Goal: Information Seeking & Learning: Learn about a topic

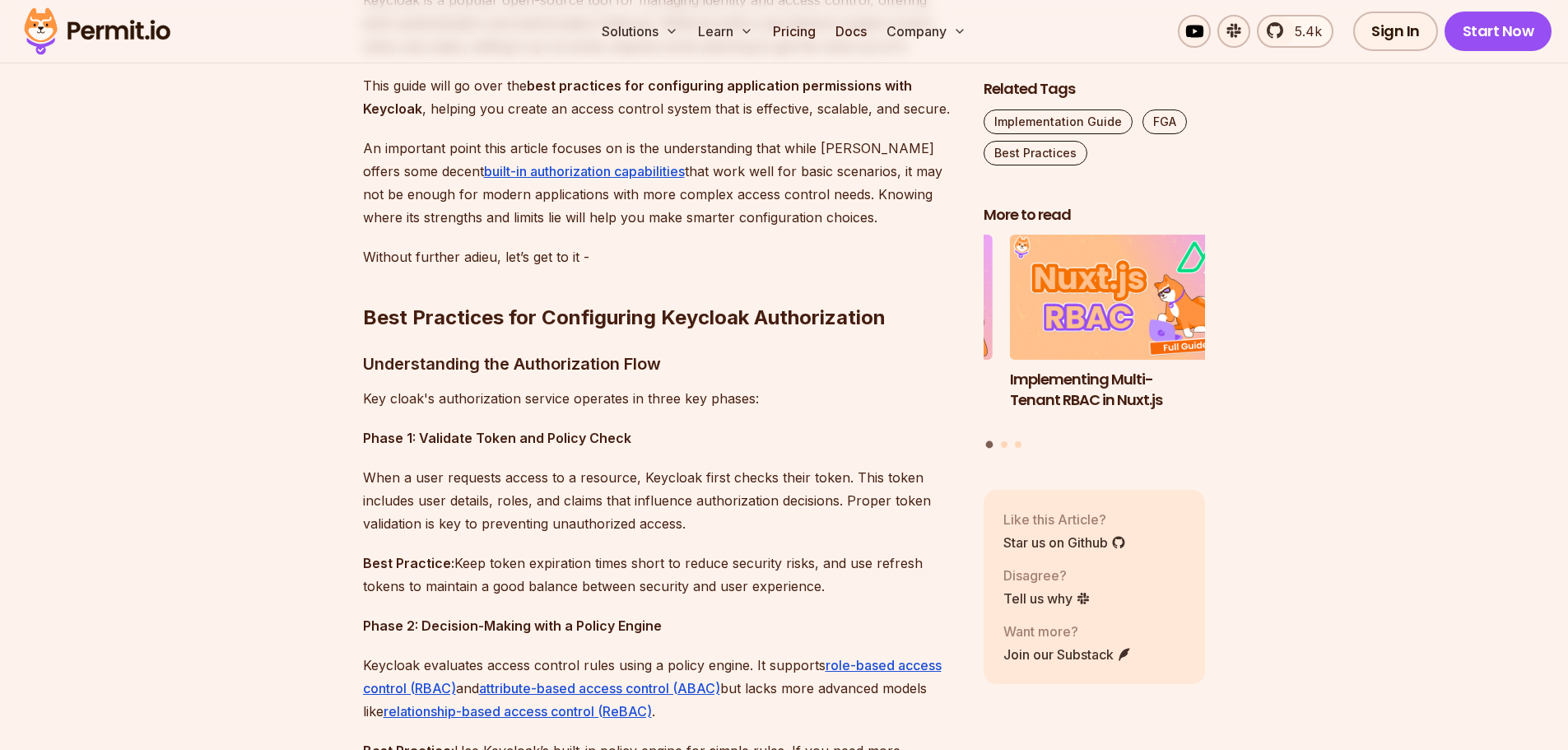
scroll to position [1234, 0]
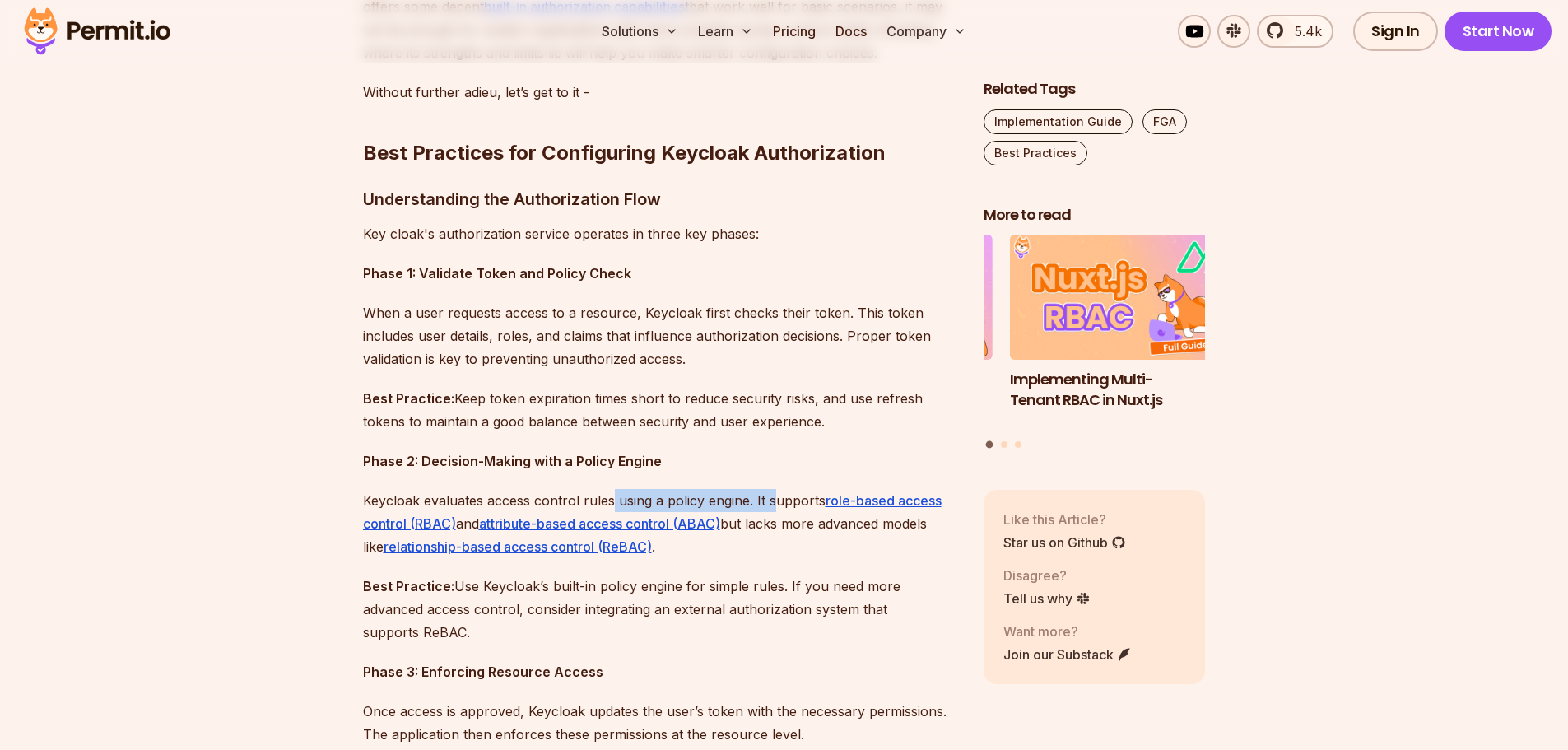
drag, startPoint x: 613, startPoint y: 504, endPoint x: 771, endPoint y: 486, distance: 159.0
click at [795, 499] on p "Keycloak evaluates access control rules using a policy engine. It supports role…" at bounding box center [660, 523] width 594 height 69
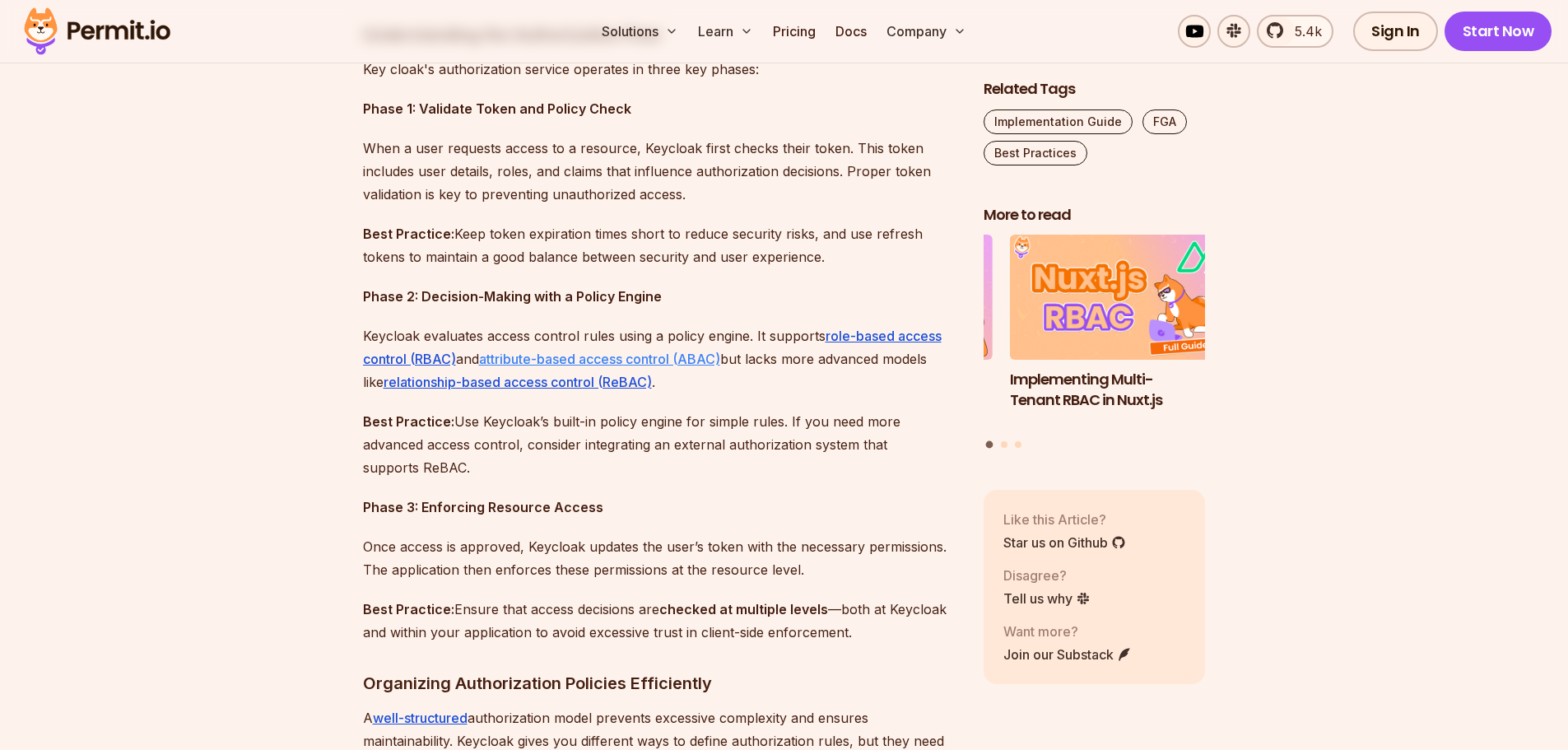
scroll to position [1481, 0]
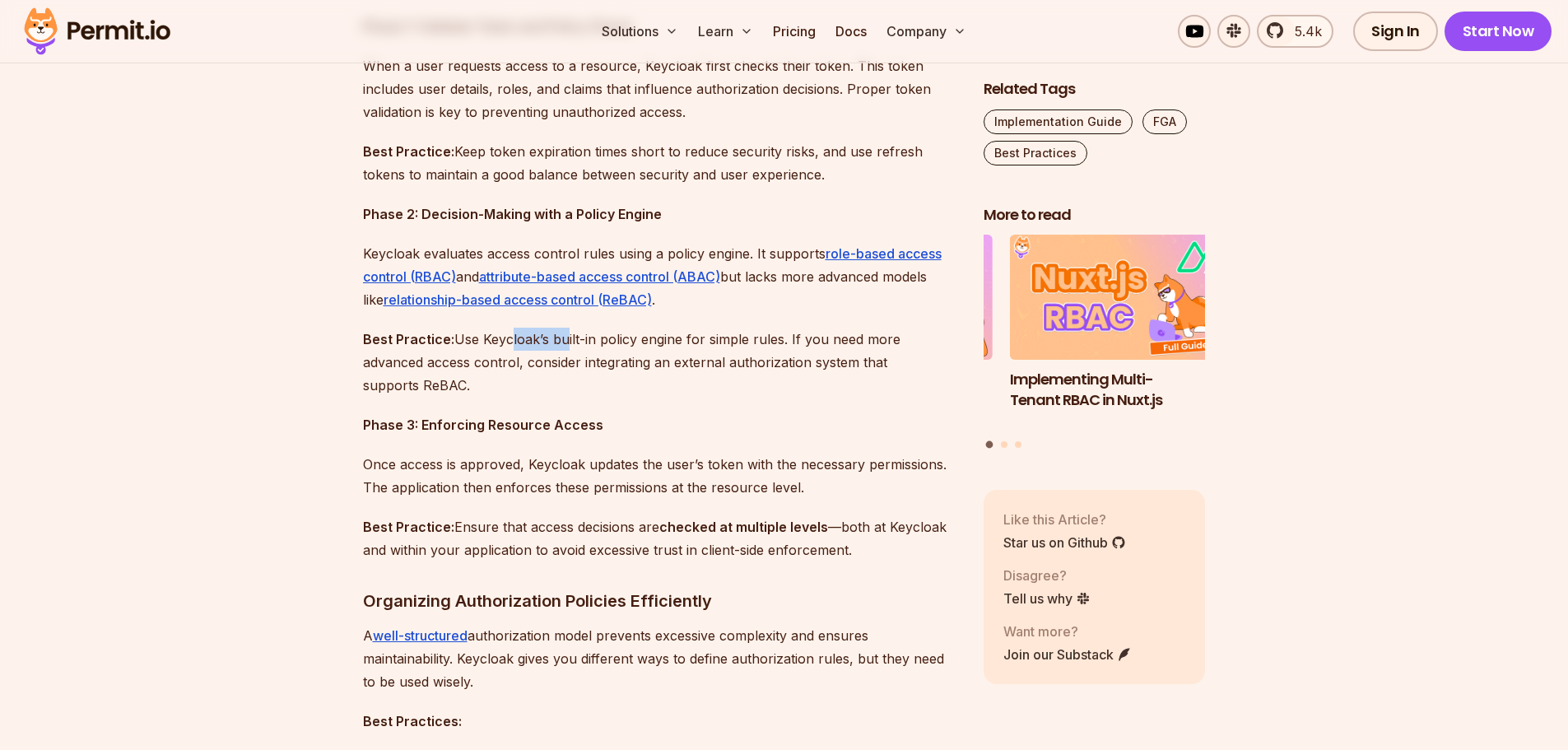
drag, startPoint x: 505, startPoint y: 338, endPoint x: 564, endPoint y: 341, distance: 59.1
click at [564, 341] on p "Best Practice: Use Keycloak’s built-in policy engine for simple rules. If you n…" at bounding box center [660, 362] width 594 height 69
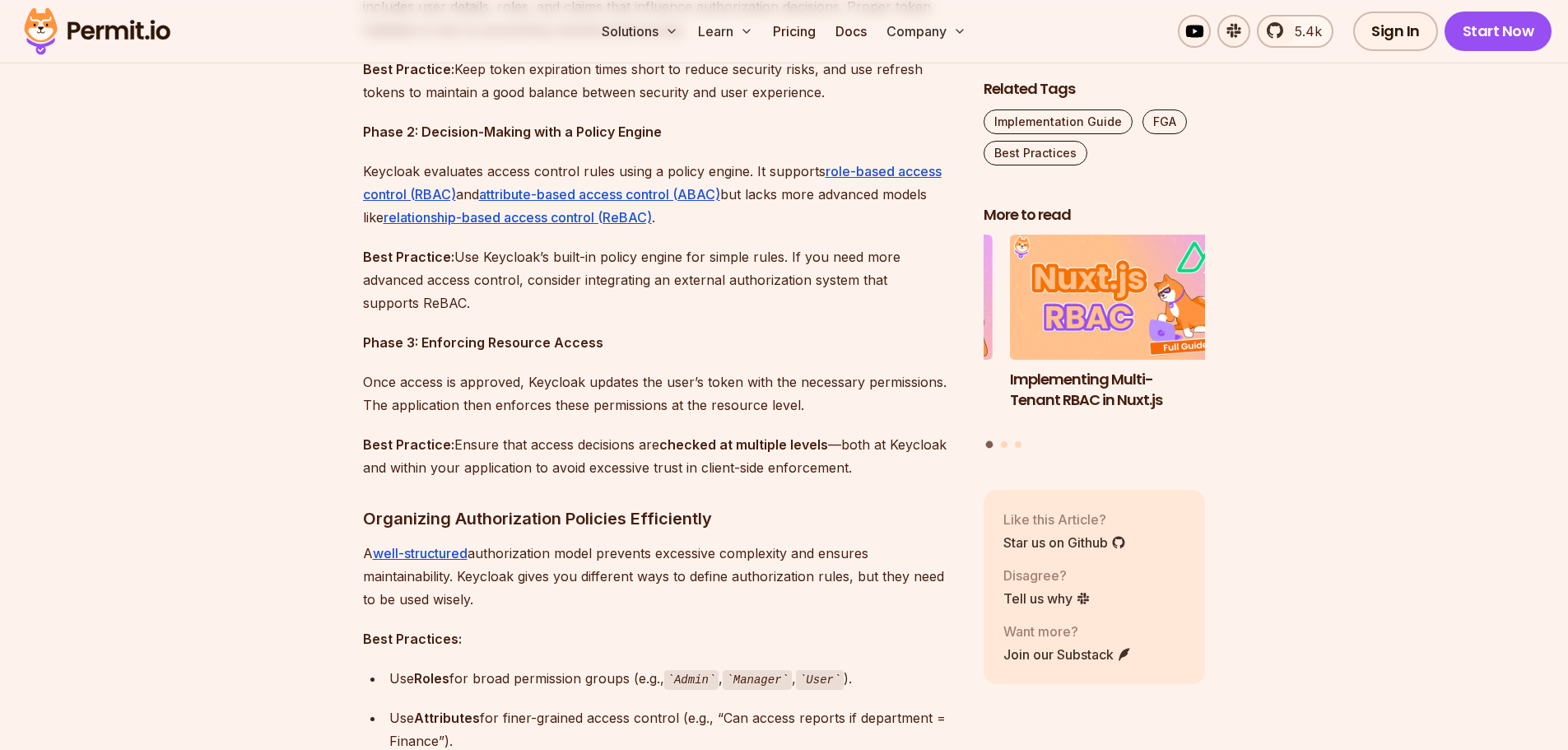
scroll to position [1729, 0]
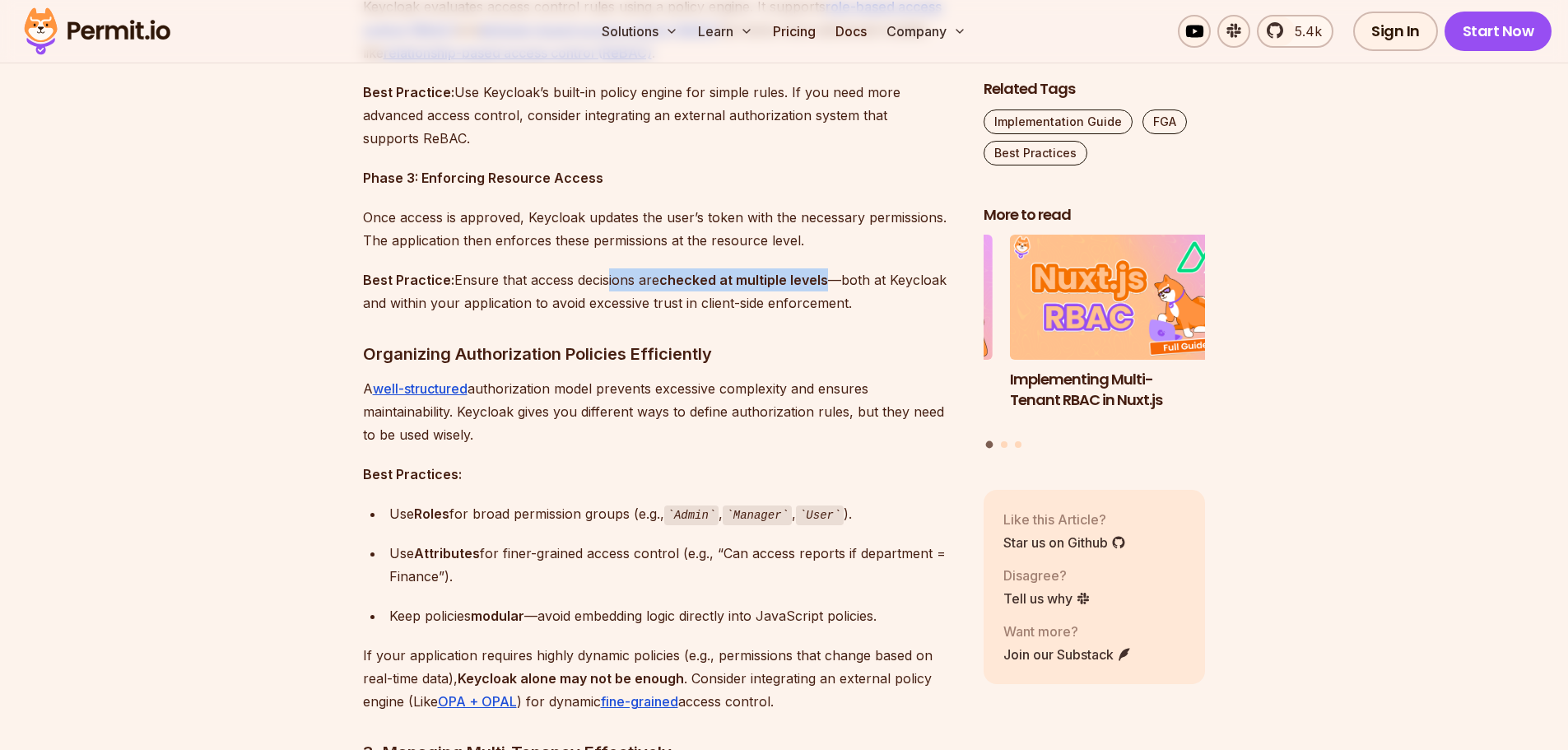
drag, startPoint x: 605, startPoint y: 277, endPoint x: 824, endPoint y: 283, distance: 219.1
click at [824, 283] on p "Best Practice: Ensure that access decisions are checked at multiple levels —bot…" at bounding box center [660, 292] width 594 height 46
click at [824, 283] on strong "checked at multiple levels" at bounding box center [744, 280] width 169 height 17
drag, startPoint x: 665, startPoint y: 275, endPoint x: 828, endPoint y: 282, distance: 163.2
click at [828, 282] on p "Best Practice: Ensure that access decisions are checked at multiple levels —bot…" at bounding box center [660, 292] width 594 height 46
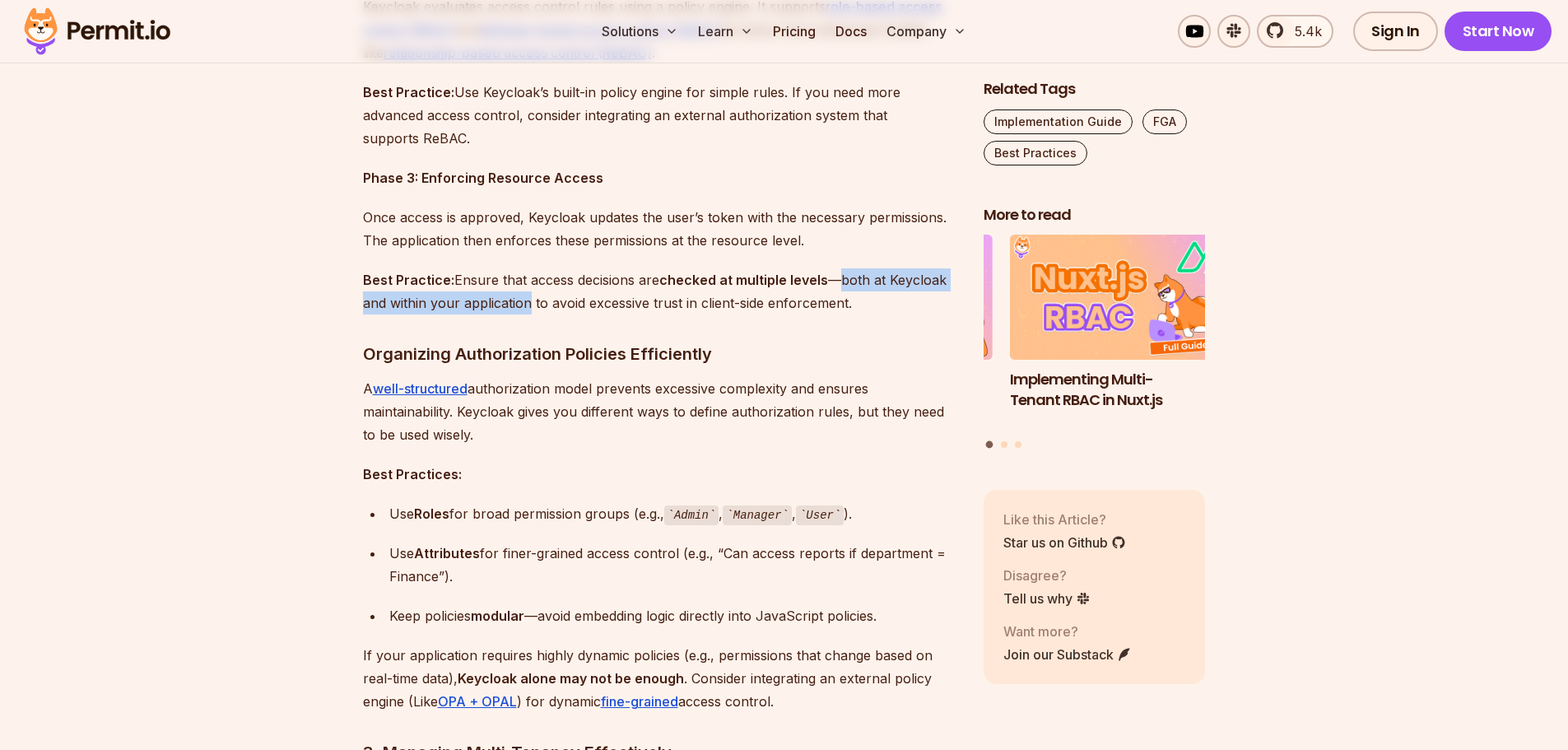
drag, startPoint x: 850, startPoint y: 284, endPoint x: 529, endPoint y: 300, distance: 321.4
click at [529, 300] on p "Best Practice: Ensure that access decisions are checked at multiple levels —bot…" at bounding box center [660, 292] width 594 height 46
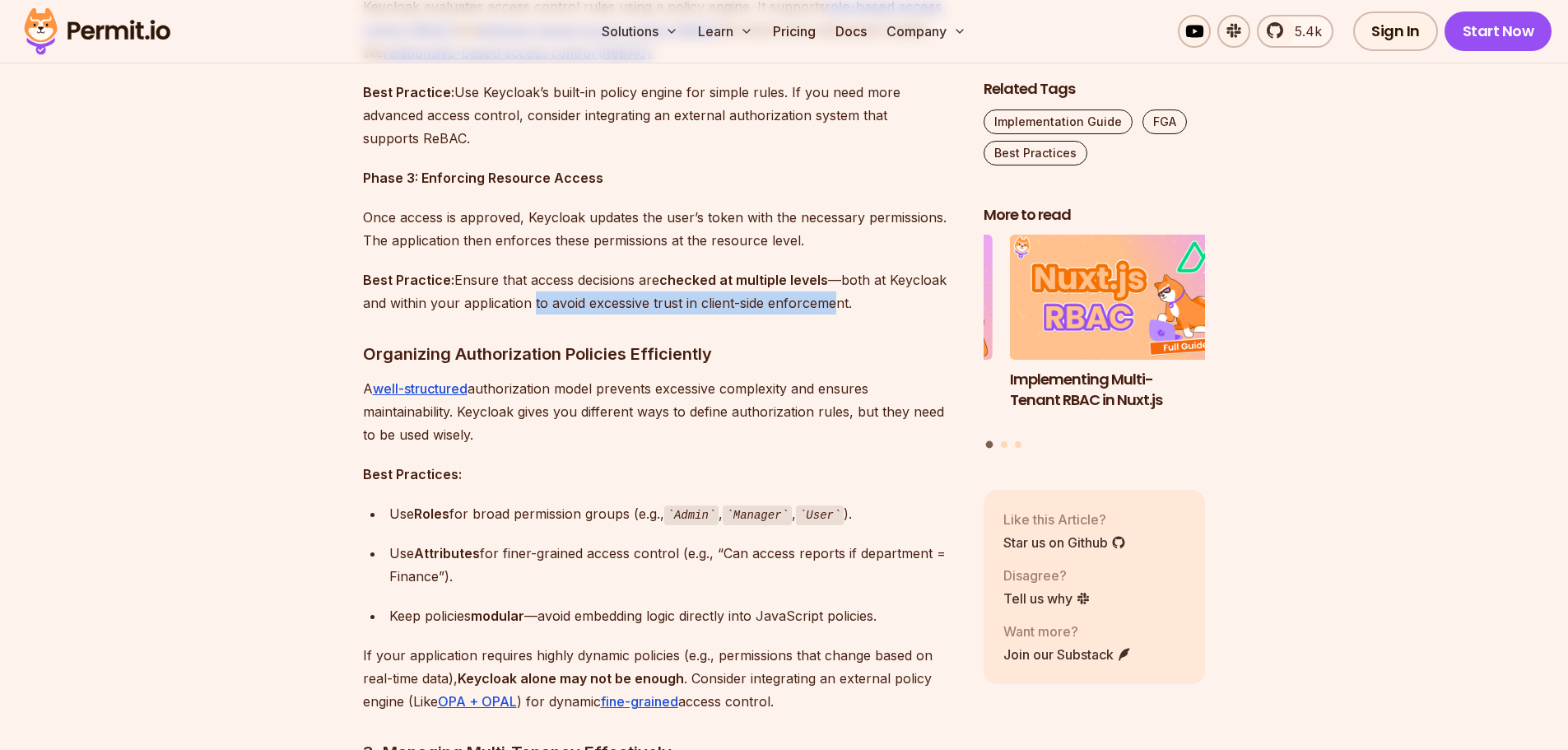
drag, startPoint x: 542, startPoint y: 301, endPoint x: 835, endPoint y: 300, distance: 293.0
click at [835, 300] on p "Best Practice: Ensure that access decisions are checked at multiple levels —bot…" at bounding box center [660, 292] width 594 height 46
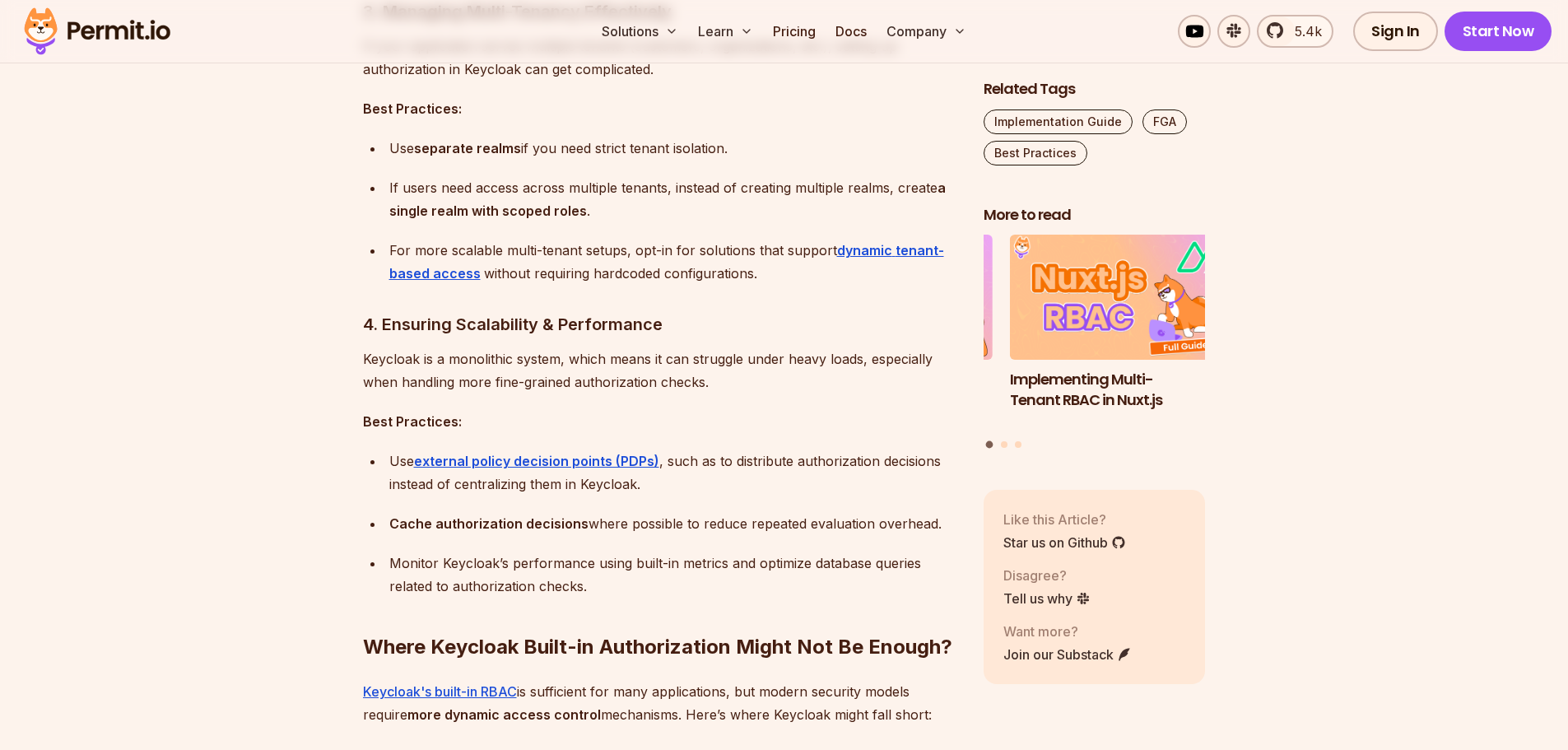
scroll to position [2634, 0]
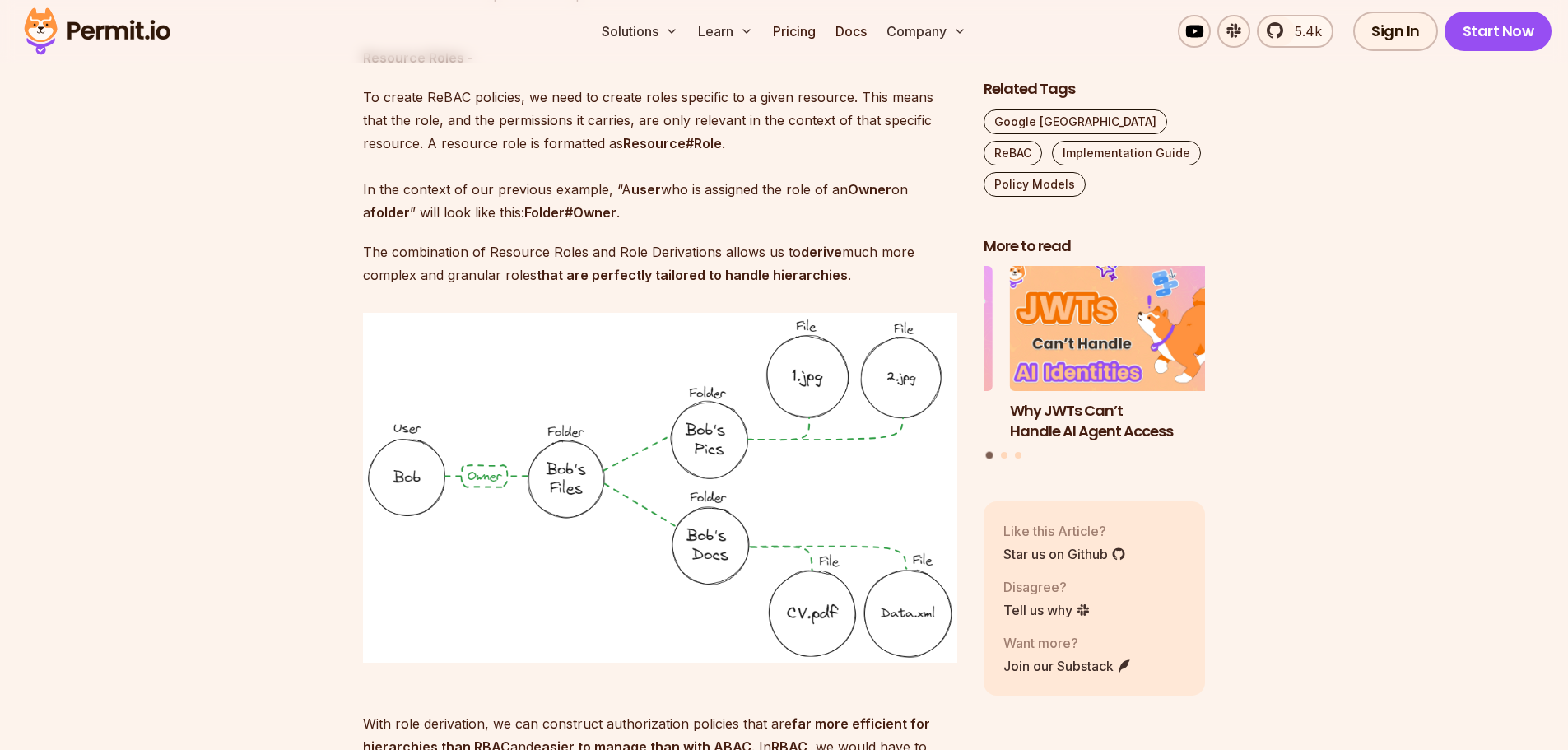
scroll to position [18, 0]
